Goal: Task Accomplishment & Management: Manage account settings

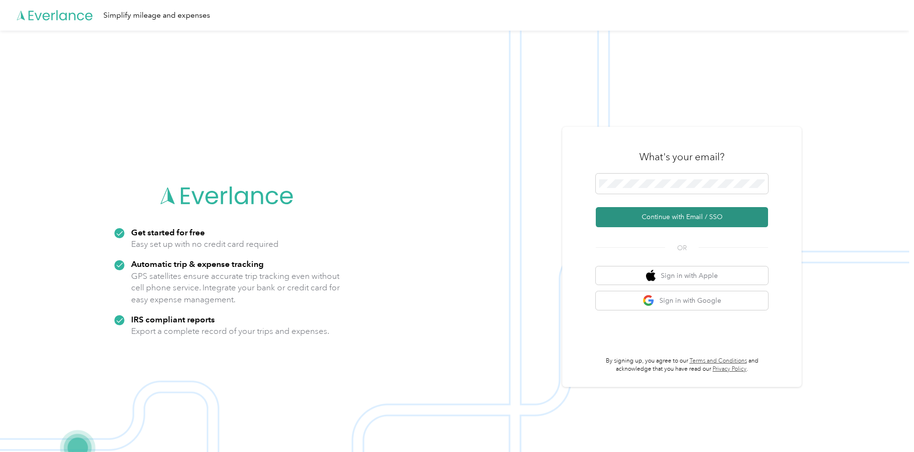
click at [687, 223] on button "Continue with Email / SSO" at bounding box center [682, 217] width 172 height 20
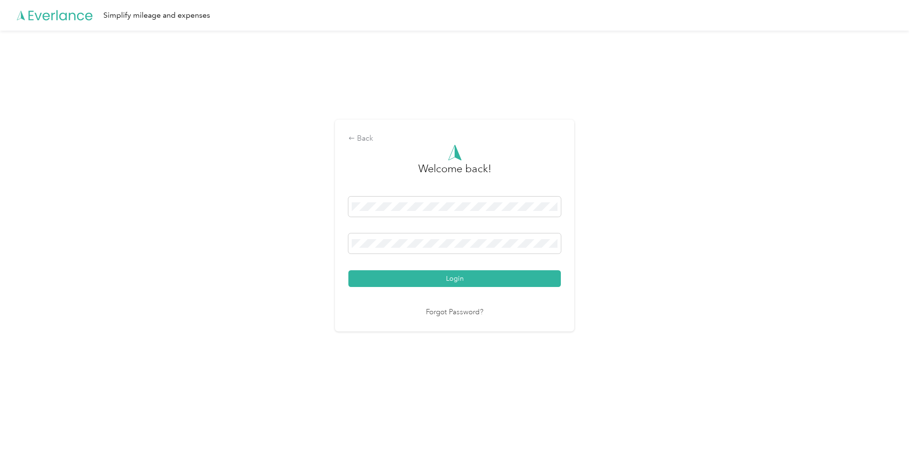
click at [429, 278] on button "Login" at bounding box center [454, 278] width 212 height 17
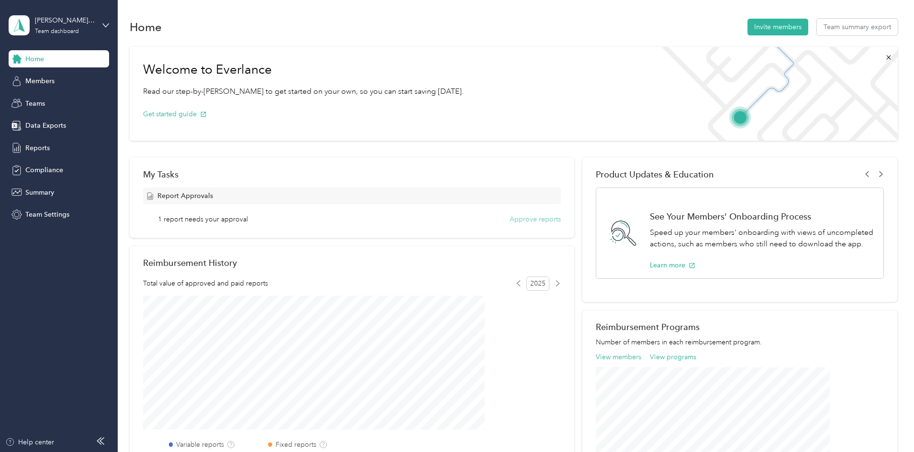
click at [533, 221] on button "Approve reports" at bounding box center [535, 219] width 51 height 10
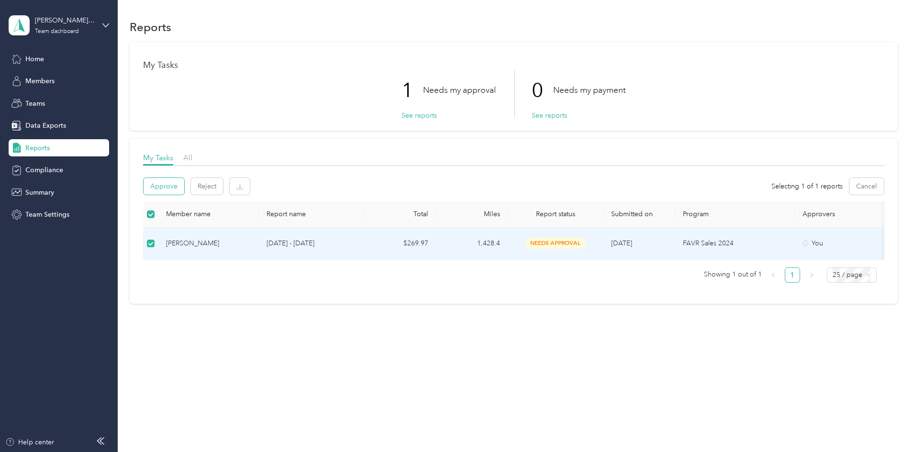
click at [184, 189] on button "Approve" at bounding box center [164, 186] width 41 height 17
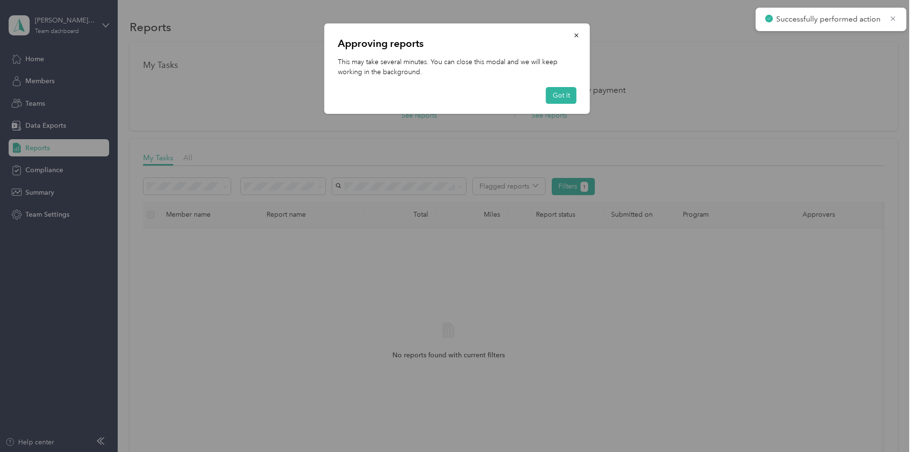
drag, startPoint x: 560, startPoint y: 98, endPoint x: 551, endPoint y: 112, distance: 16.6
click at [559, 100] on button "Got it" at bounding box center [561, 95] width 31 height 17
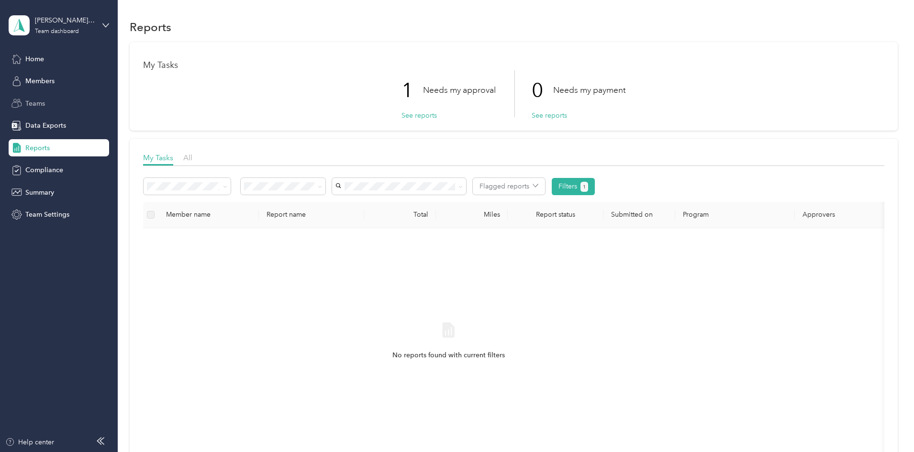
click at [39, 102] on span "Teams" at bounding box center [35, 104] width 20 height 10
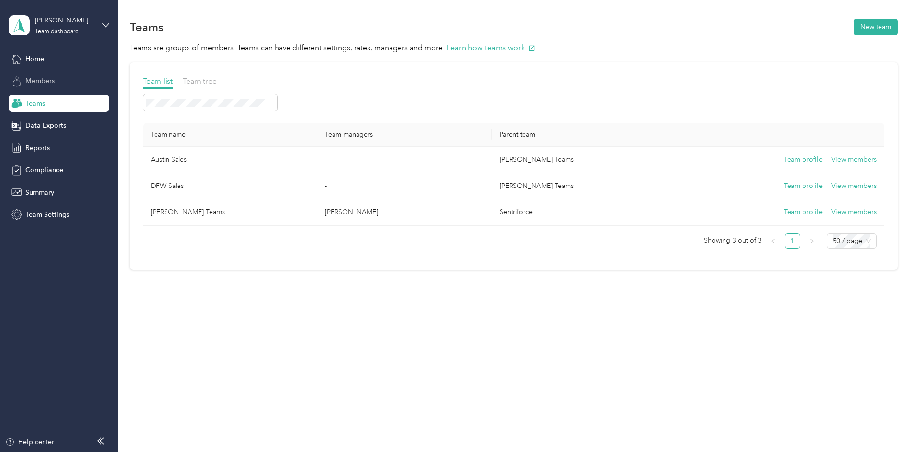
click at [46, 81] on span "Members" at bounding box center [39, 81] width 29 height 10
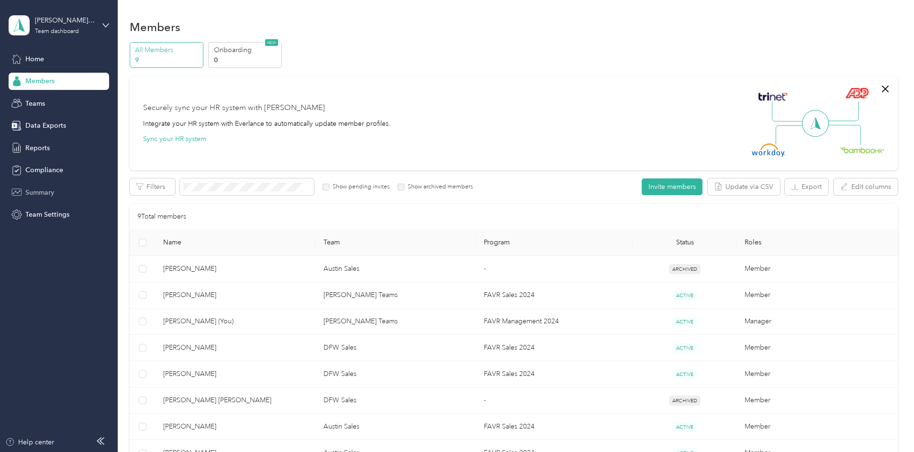
click at [44, 194] on span "Summary" at bounding box center [39, 193] width 29 height 10
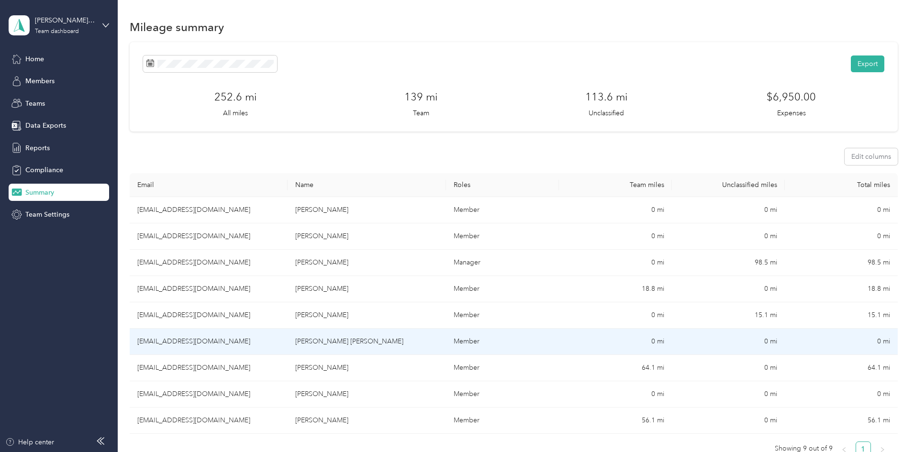
scroll to position [48, 0]
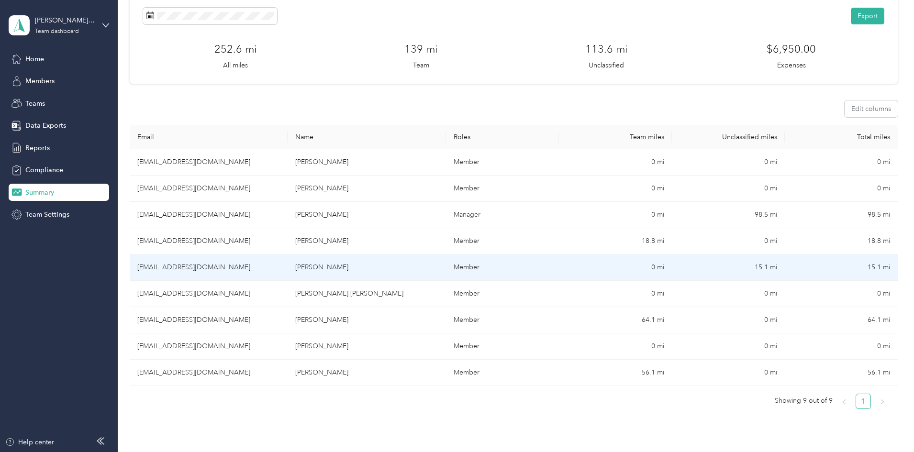
click at [261, 266] on td "[EMAIL_ADDRESS][DOMAIN_NAME]" at bounding box center [209, 268] width 158 height 26
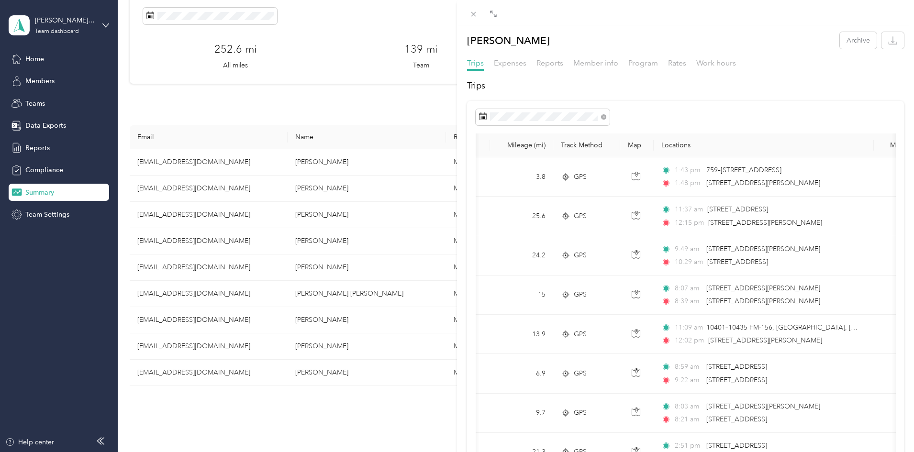
click at [356, 348] on div "[PERSON_NAME] Archive Trips Expenses Reports Member info Program Rates Work hou…" at bounding box center [457, 226] width 914 height 452
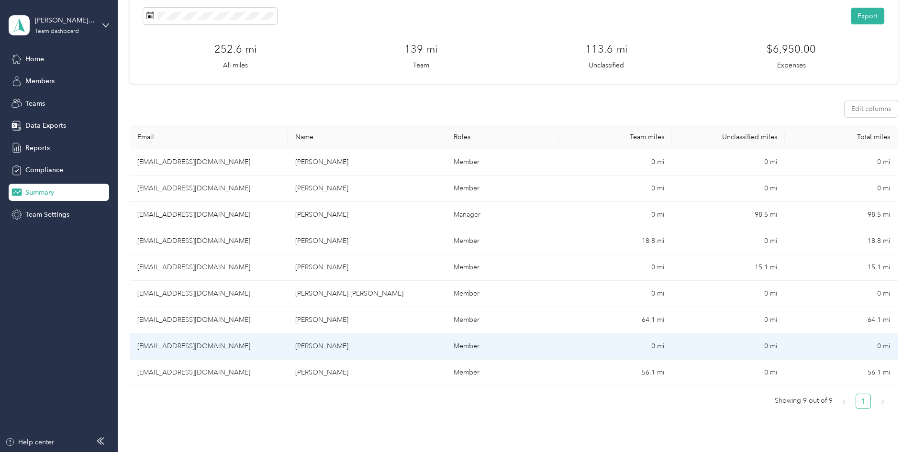
click at [218, 348] on td "[EMAIL_ADDRESS][DOMAIN_NAME]" at bounding box center [209, 347] width 158 height 26
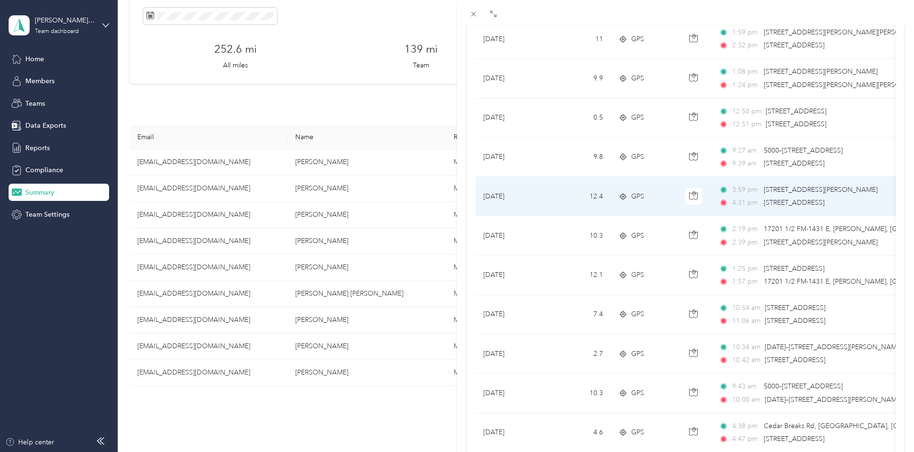
scroll to position [431, 0]
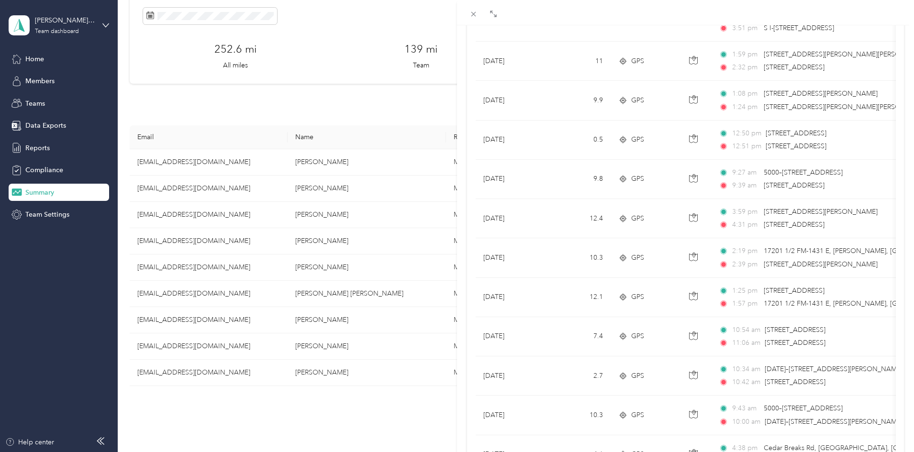
click at [67, 193] on div "[PERSON_NAME] Archive Trips Expenses Reports Member info Program Rates Work hou…" at bounding box center [457, 226] width 914 height 452
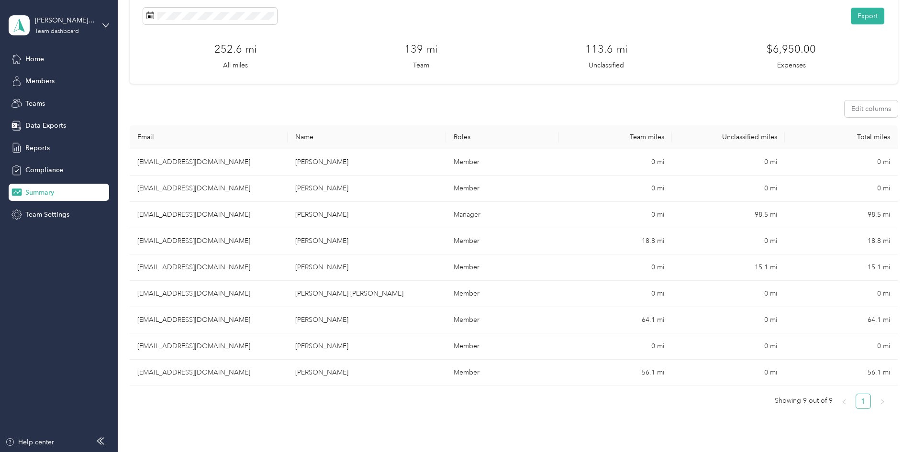
click at [36, 194] on span "Summary" at bounding box center [39, 193] width 29 height 10
click at [223, 70] on icon at bounding box center [223, 71] width 5 height 9
drag, startPoint x: 278, startPoint y: 102, endPoint x: 293, endPoint y: 104, distance: 14.9
click at [297, 103] on div "27 28 29 30 31 1 2" at bounding box center [257, 104] width 86 height 15
click at [280, 100] on div "1" at bounding box center [281, 104] width 12 height 12
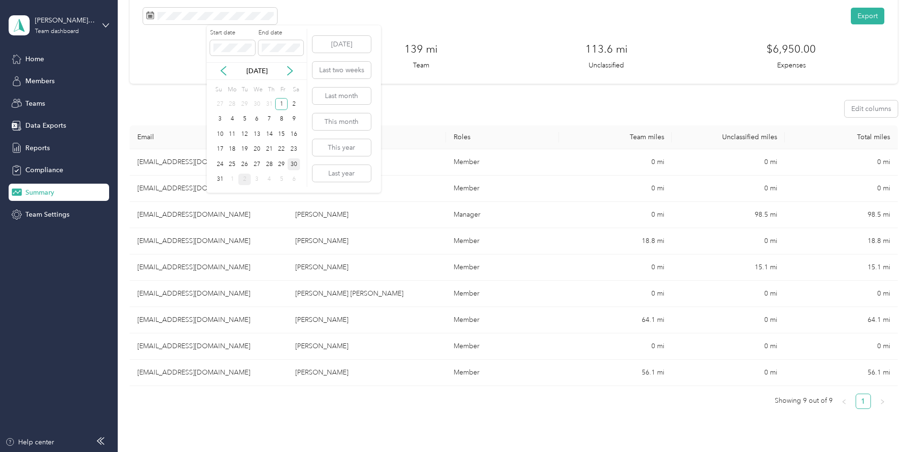
click at [295, 163] on div "30" at bounding box center [294, 164] width 12 height 12
